Goal: Find specific page/section: Find specific page/section

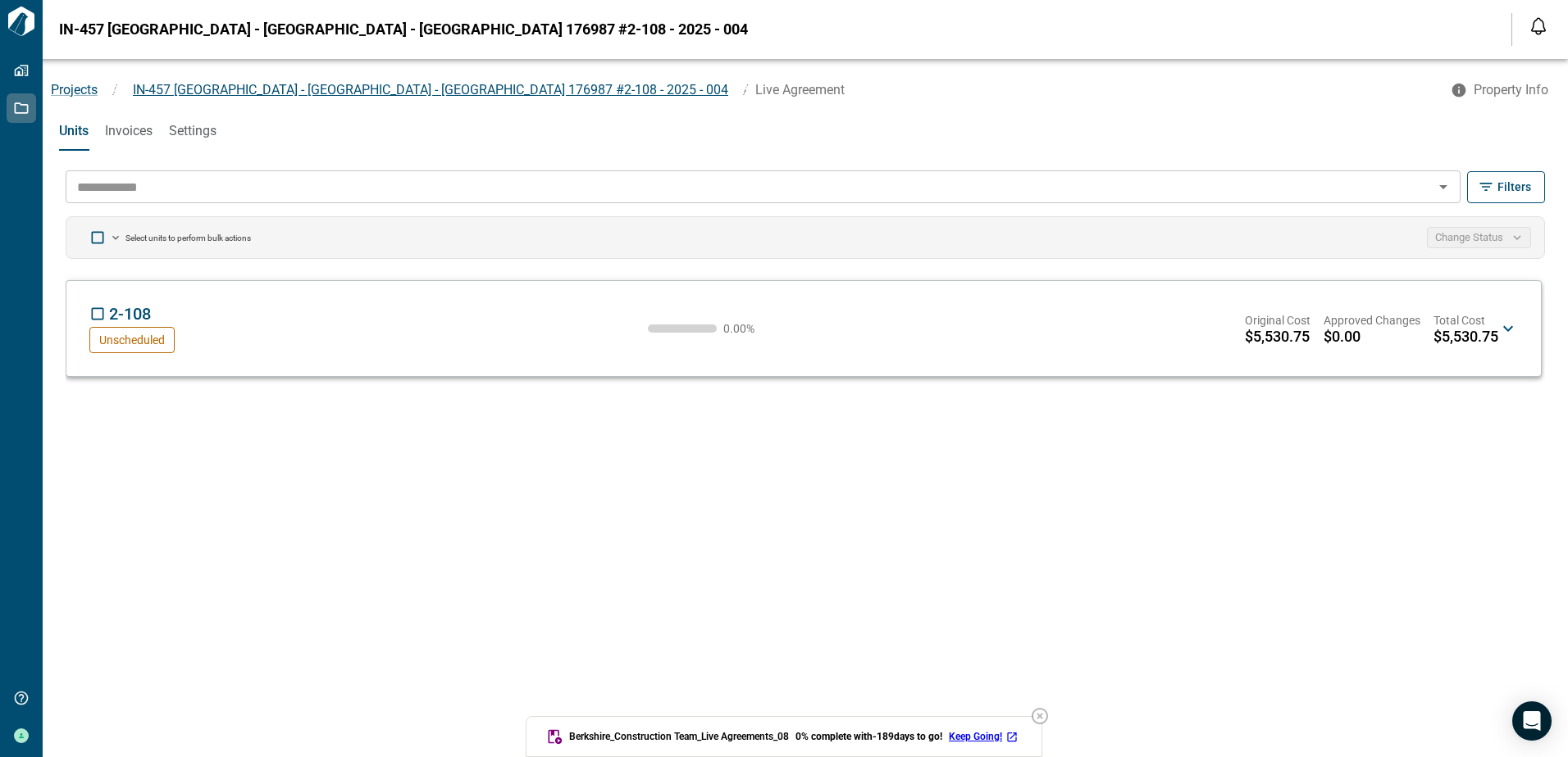
click at [320, 85] on span "IN-457 [GEOGRAPHIC_DATA] - [GEOGRAPHIC_DATA] - [GEOGRAPHIC_DATA] 176987 #2-108 …" at bounding box center [431, 90] width 595 height 16
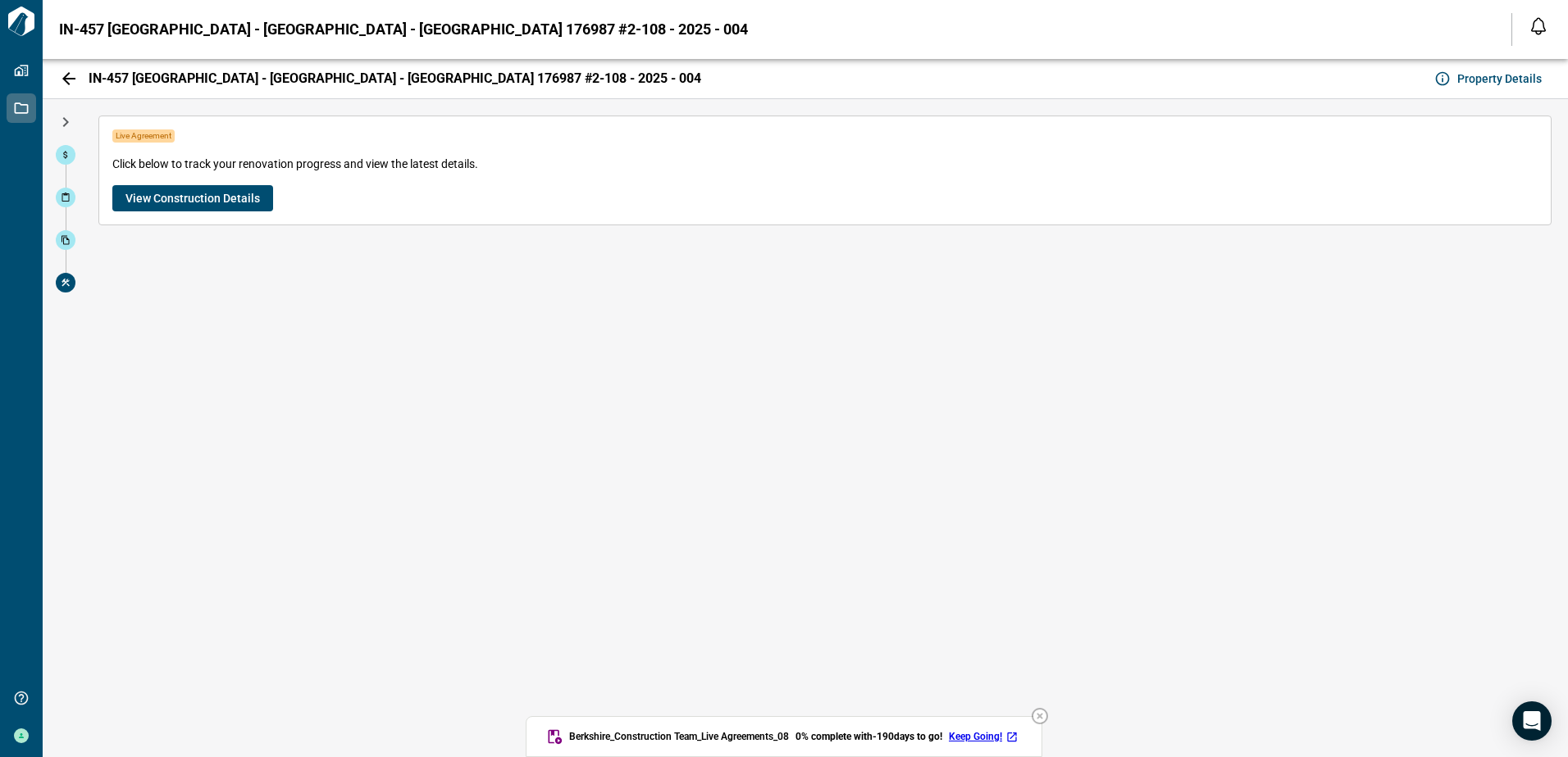
click at [173, 208] on button "View Construction Details" at bounding box center [193, 198] width 161 height 26
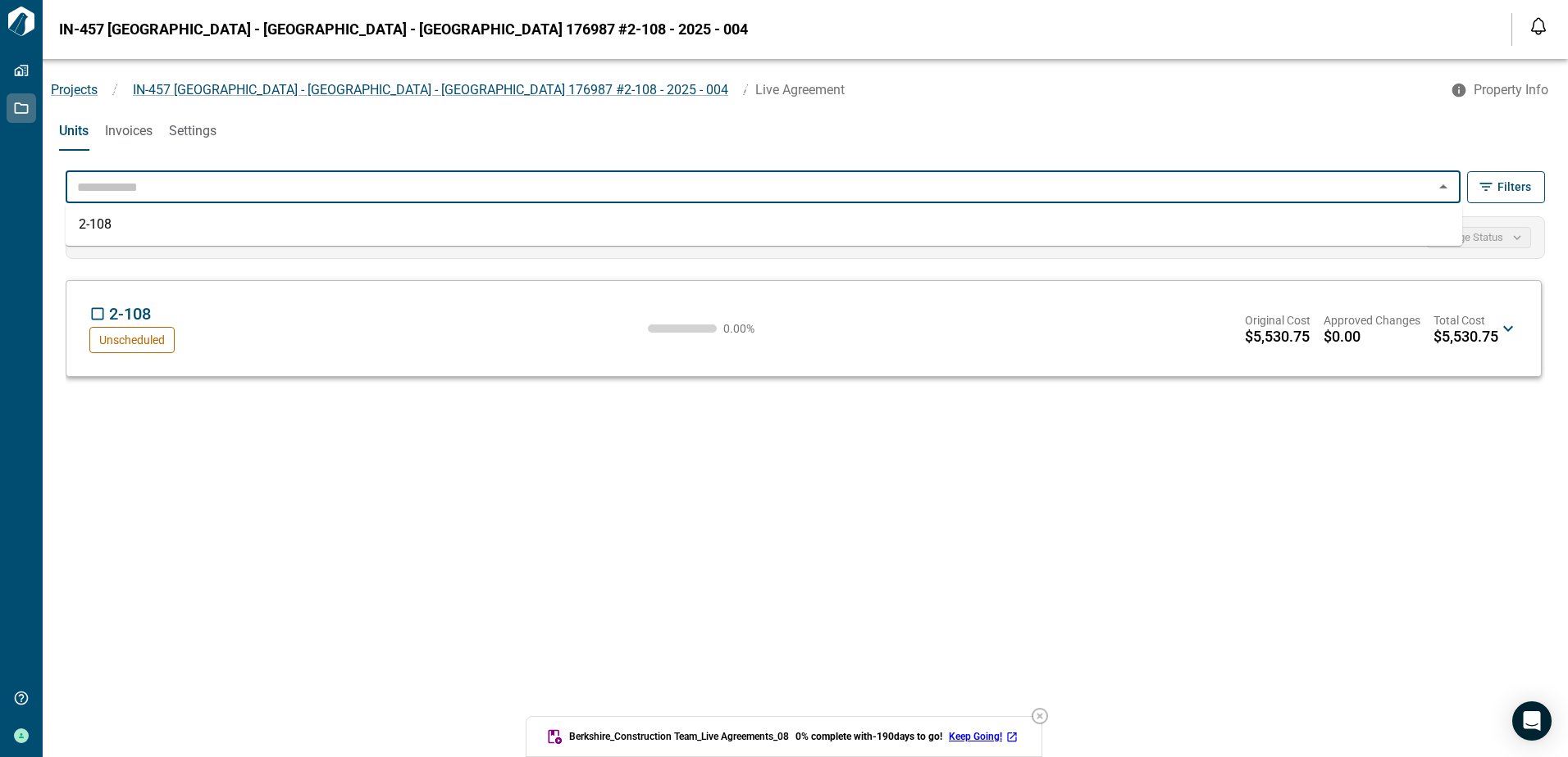
click at [165, 192] on input "text" at bounding box center [749, 187] width 1358 height 23
type input "*"
click at [129, 498] on div "​ Filters Select units to perform bulk actions Change Status 2-108 AP Unschedul…" at bounding box center [805, 459] width 1492 height 597
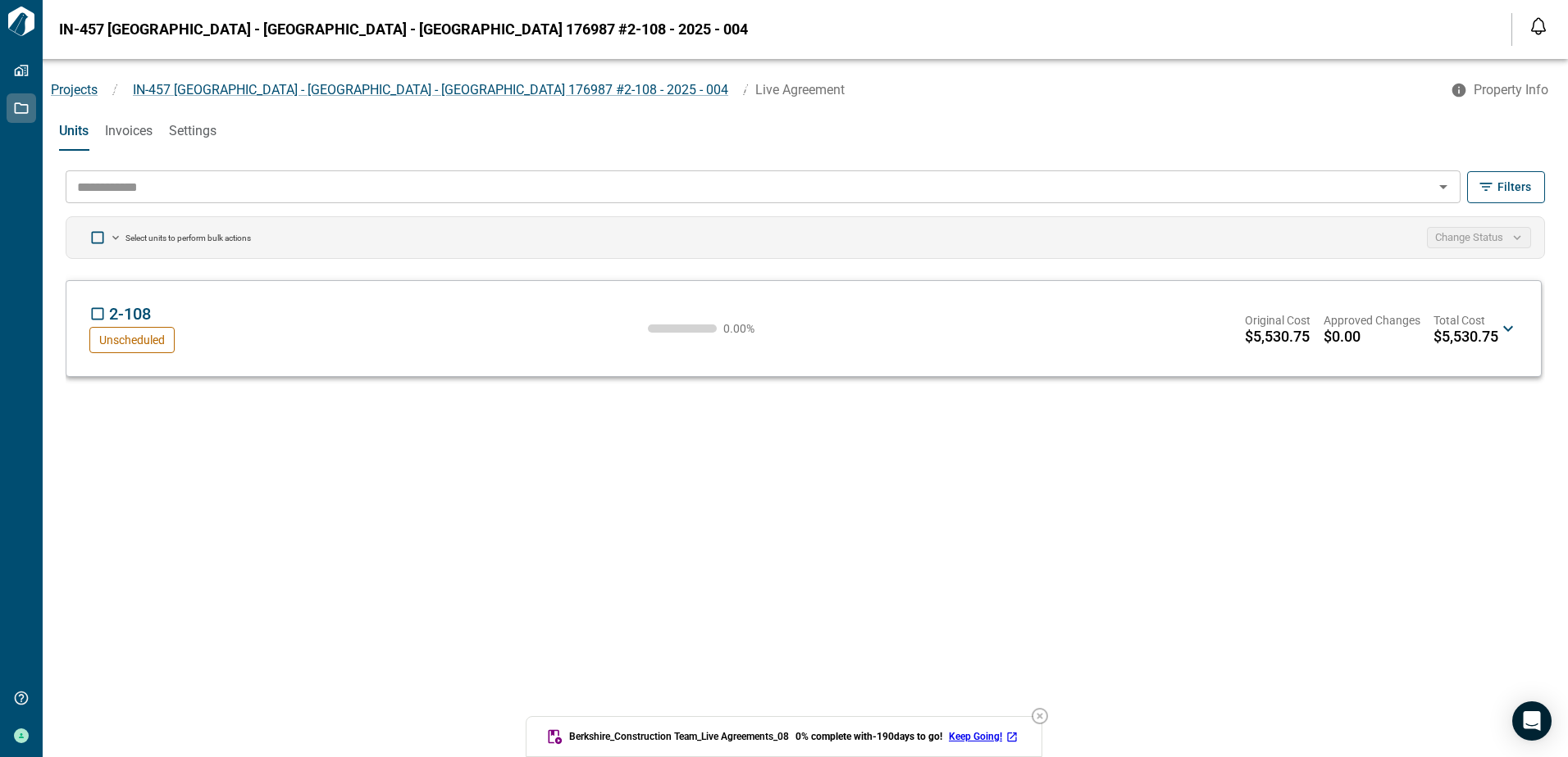
click at [146, 126] on span "Invoices" at bounding box center [129, 131] width 48 height 17
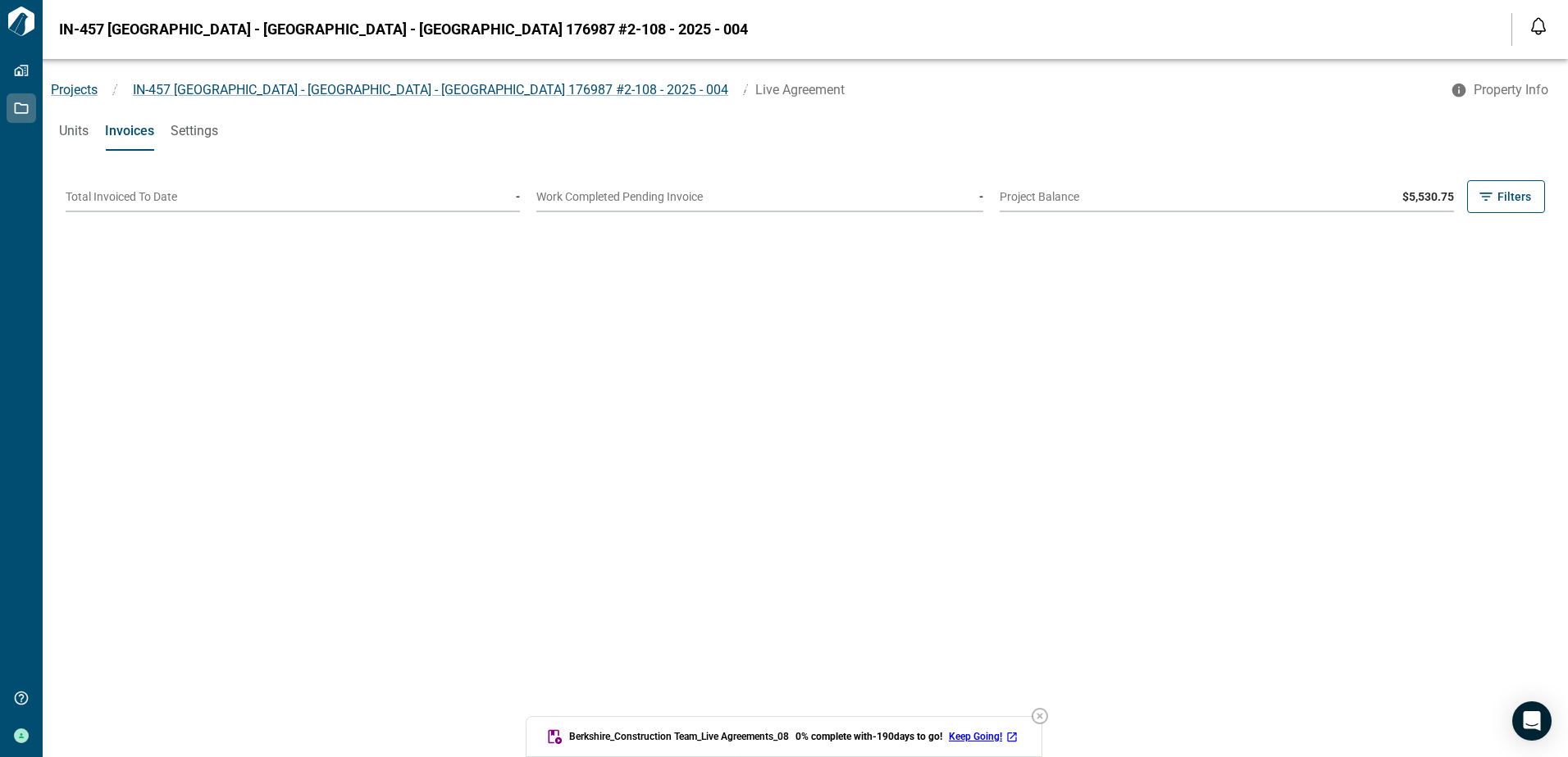
click at [74, 128] on span "Units" at bounding box center [74, 131] width 30 height 17
